Goal: Check status: Check status

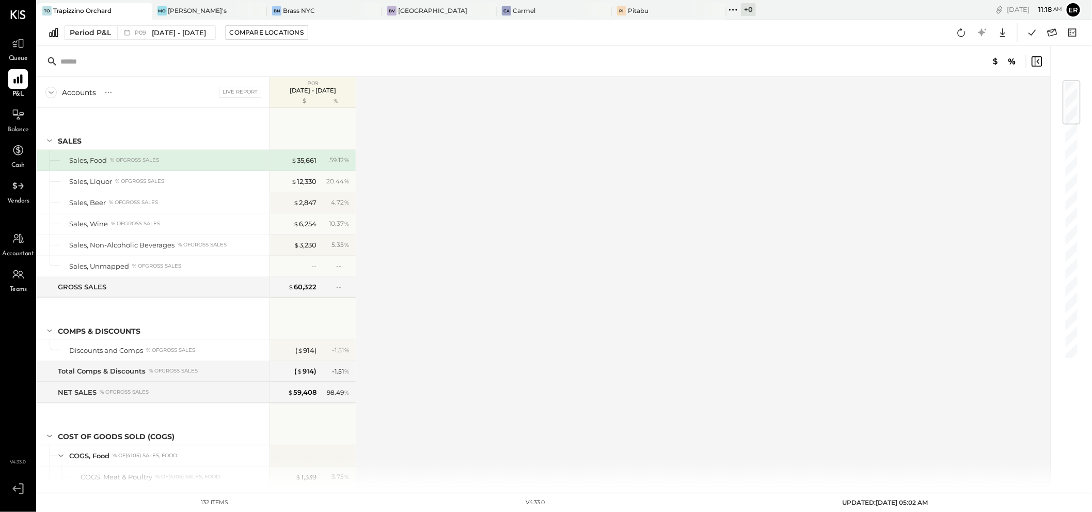
click at [99, 11] on div "Trapizzino Orchard" at bounding box center [82, 10] width 58 height 9
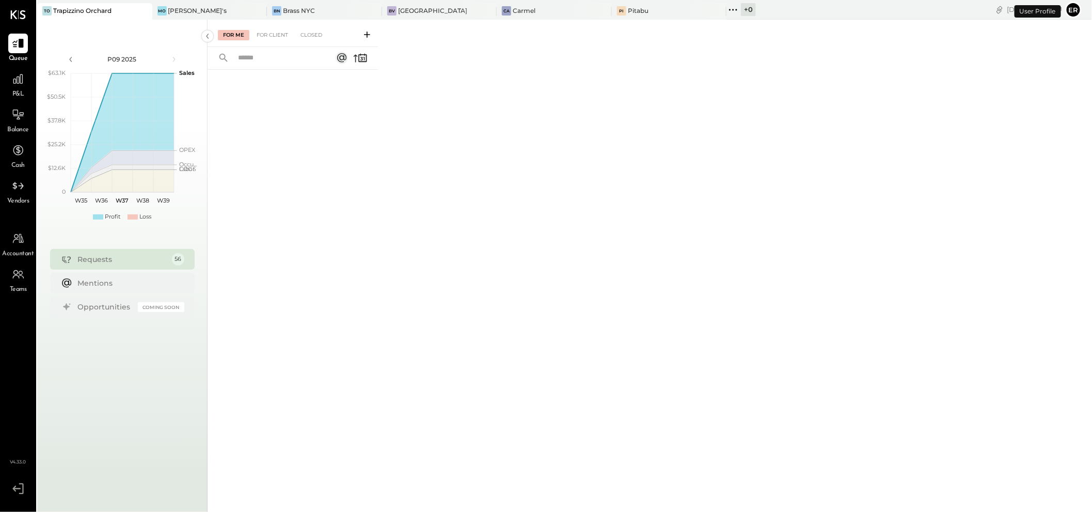
click at [17, 90] on span "P&L" at bounding box center [18, 94] width 12 height 9
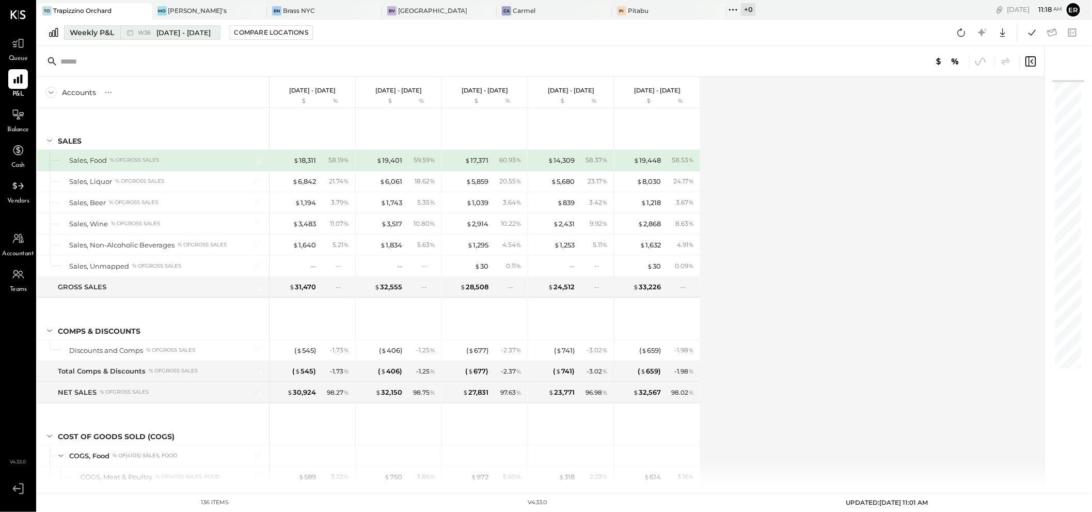
click at [185, 28] on span "Sep 1 - 7, 2025" at bounding box center [183, 33] width 54 height 10
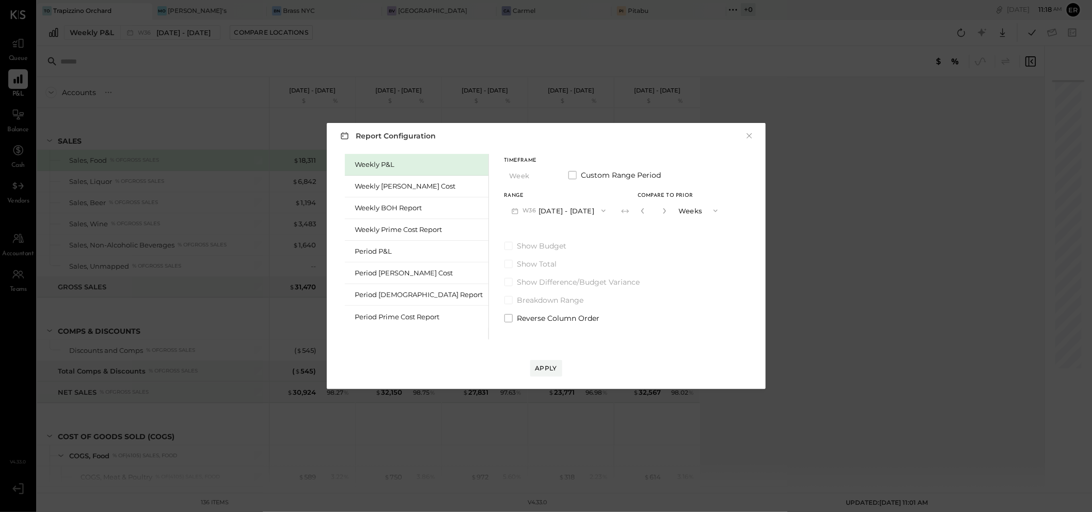
click at [532, 208] on button "W36 Sep 1 - 7, 2025" at bounding box center [559, 210] width 109 height 19
click at [530, 279] on span "[DATE] - [DATE]" at bounding box center [554, 277] width 49 height 9
click at [549, 367] on div "Apply" at bounding box center [547, 368] width 22 height 9
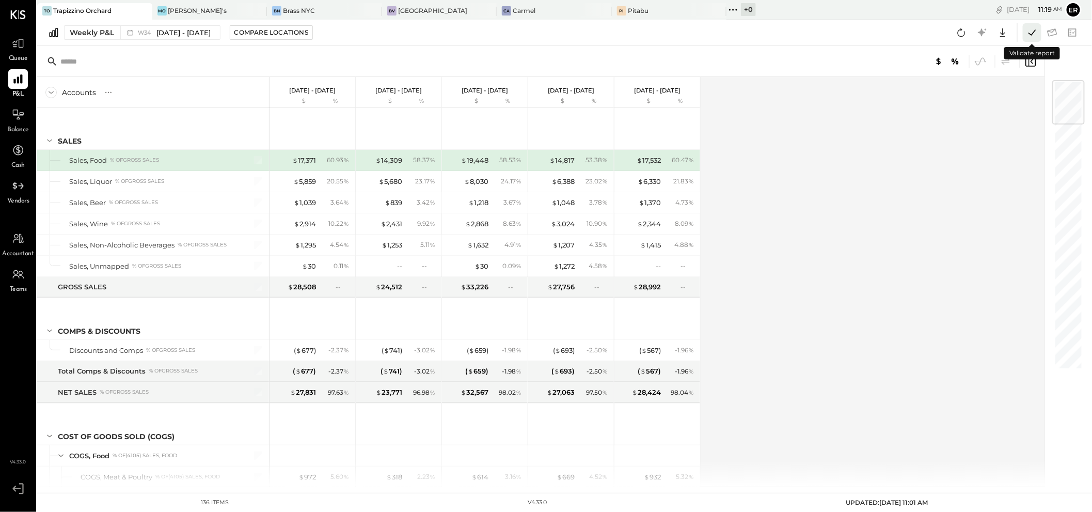
click at [1029, 36] on icon at bounding box center [1032, 32] width 13 height 13
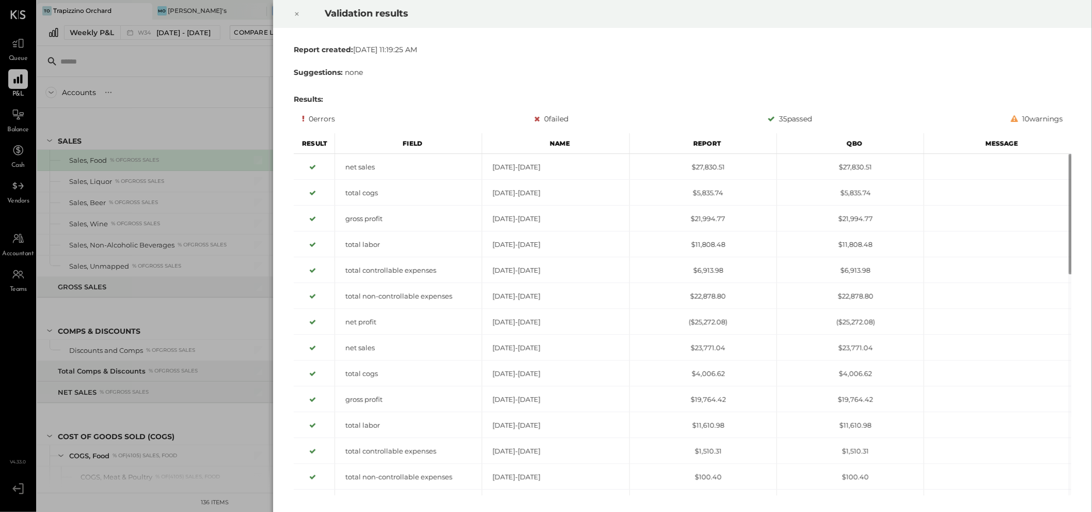
click at [144, 57] on div "Validation results Report created: Mon Sep 08 2025 11:19:25 AM Suggestions: non…" at bounding box center [546, 256] width 1092 height 512
click at [179, 96] on div "Validation results Report created: [DATE] 11:19:34 AM Suggestions: none Results…" at bounding box center [546, 256] width 1092 height 512
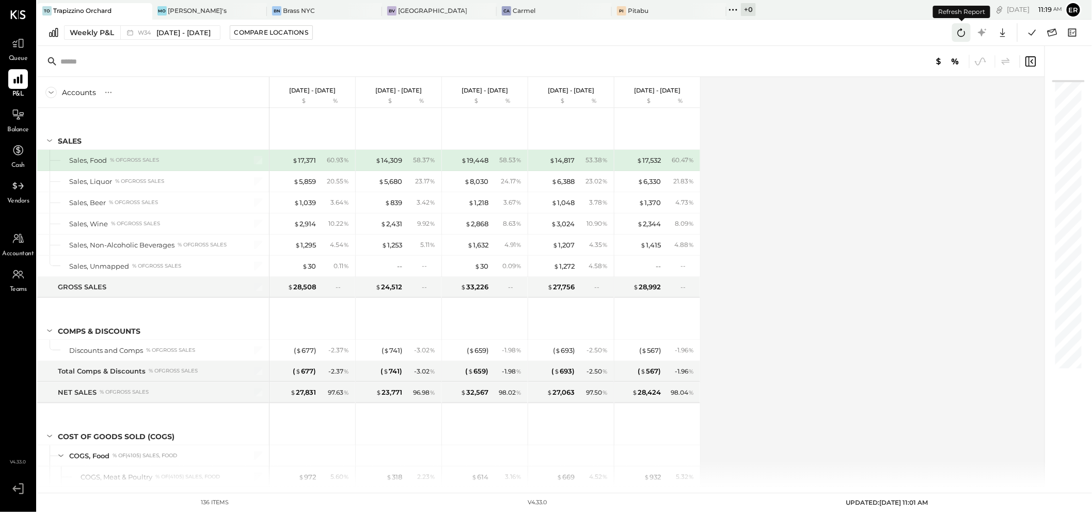
click at [962, 33] on icon at bounding box center [961, 32] width 13 height 13
click at [1031, 32] on icon at bounding box center [1032, 32] width 13 height 13
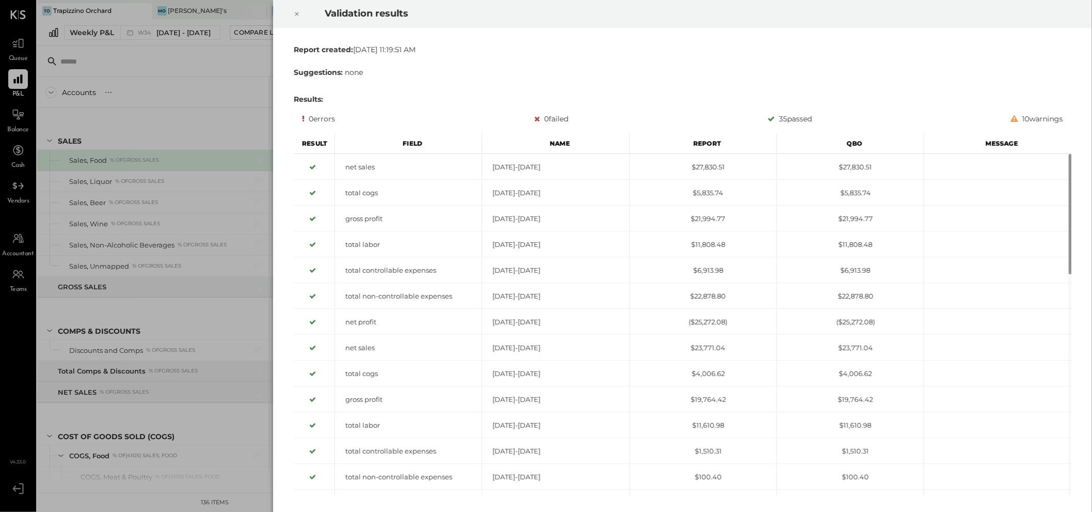
click at [228, 80] on div "Validation results Report created: [DATE] 11:19:51 AM Suggestions: none Results…" at bounding box center [546, 256] width 1092 height 512
